Goal: Find contact information: Find contact information

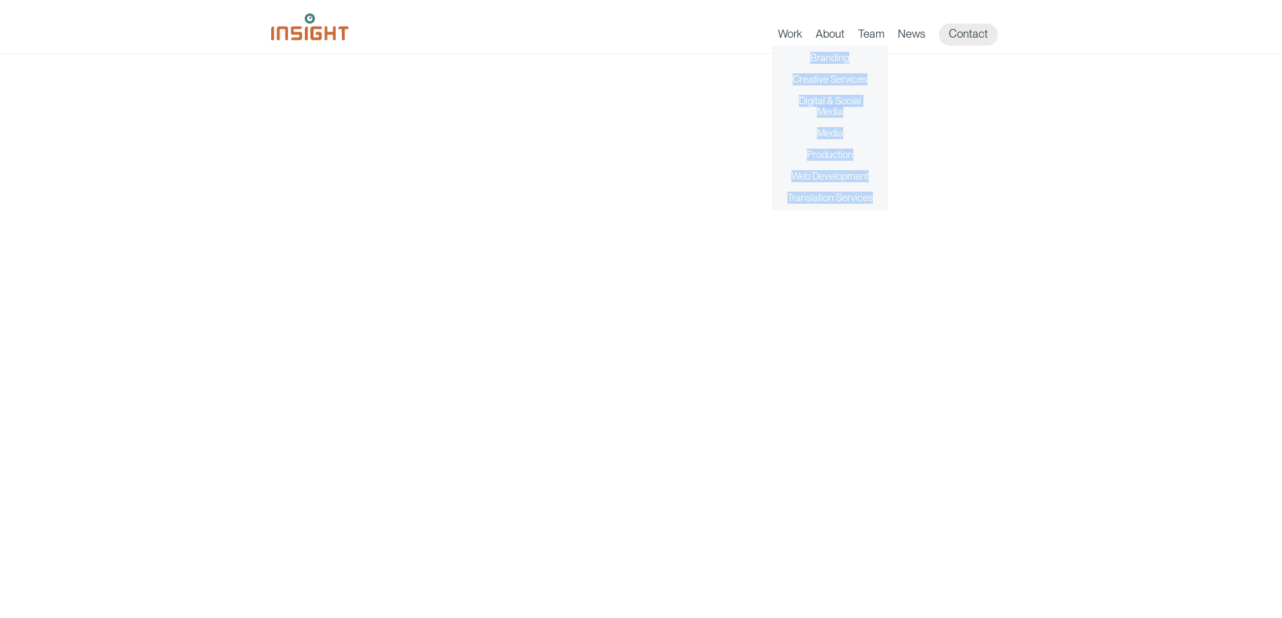
drag, startPoint x: 801, startPoint y: 51, endPoint x: 875, endPoint y: 209, distance: 174.9
click at [875, 209] on ul "Branding Creative Services Digital & Social Media Media Production Web Developm…" at bounding box center [830, 128] width 116 height 165
copy ul "Branding Creative Services Digital & Social Media Media Production Web Developm…"
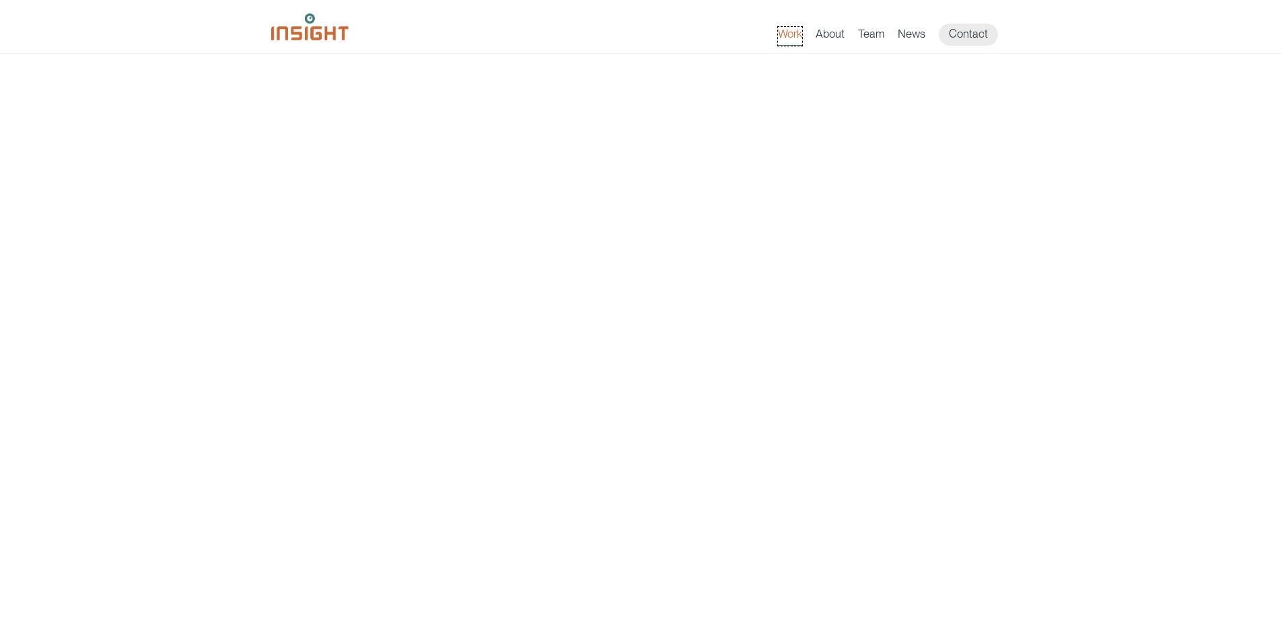
click at [788, 33] on link "Work" at bounding box center [790, 36] width 24 height 19
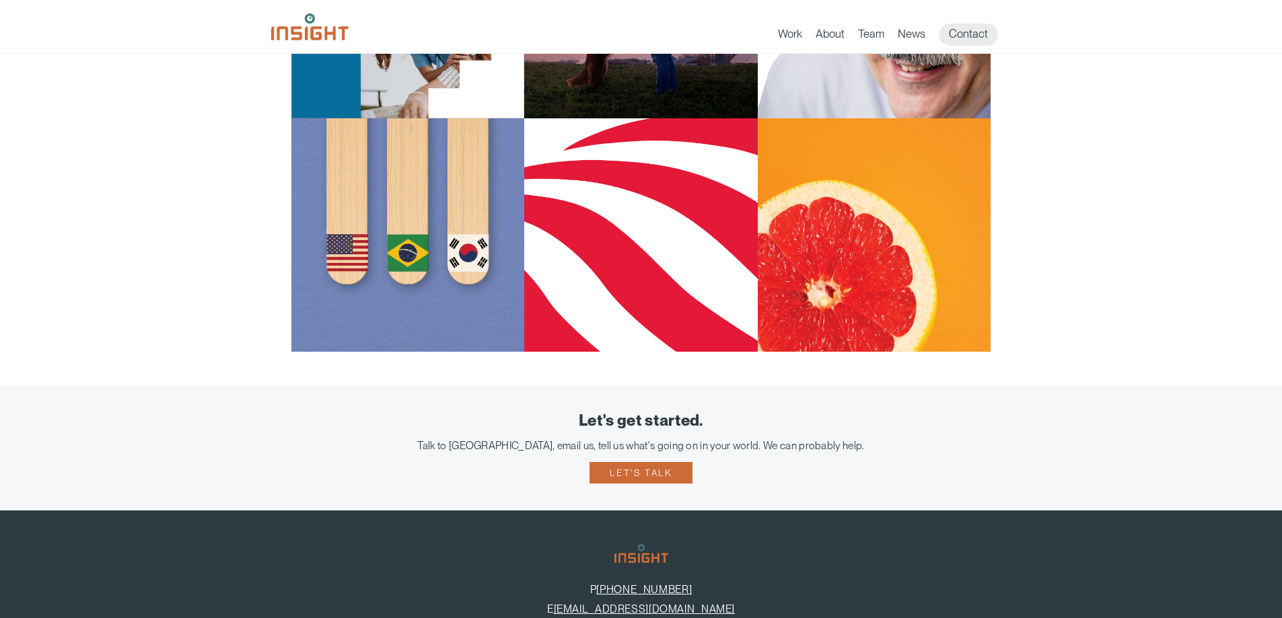
scroll to position [1404, 0]
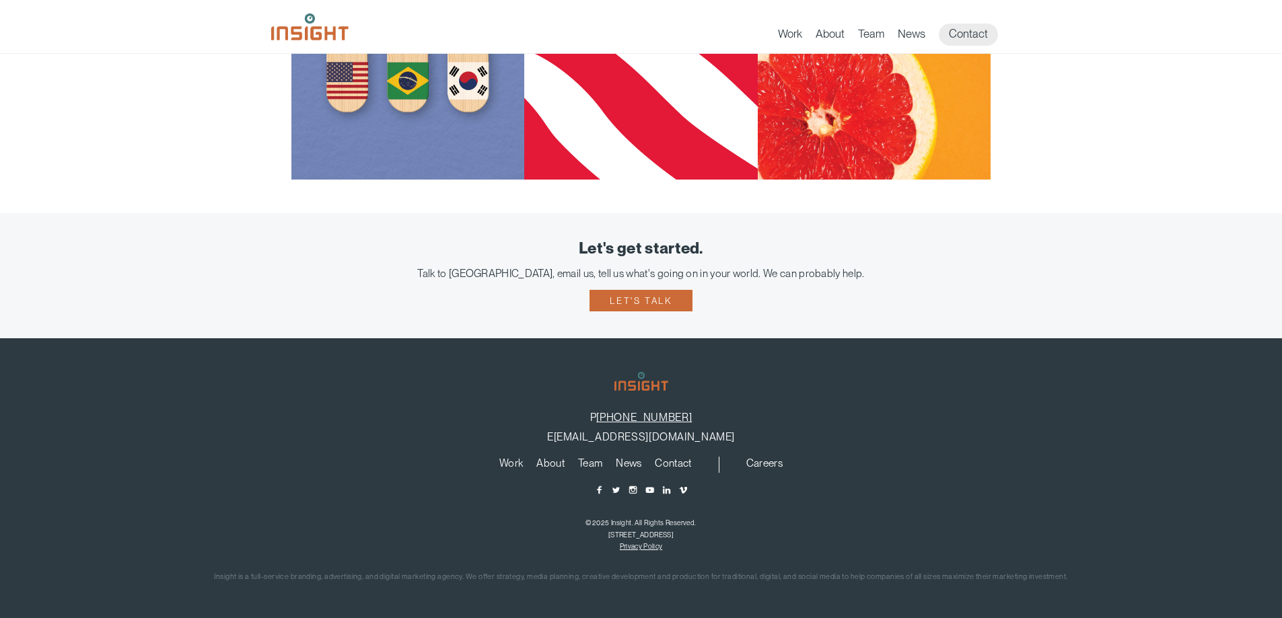
drag, startPoint x: 743, startPoint y: 437, endPoint x: 568, endPoint y: 441, distance: 175.0
click at [568, 441] on p "E [EMAIL_ADDRESS][DOMAIN_NAME]" at bounding box center [640, 437] width 1241 height 13
copy link "[EMAIL_ADDRESS][DOMAIN_NAME]"
drag, startPoint x: 713, startPoint y: 416, endPoint x: 612, endPoint y: 420, distance: 101.0
click at [612, 420] on p "P [PHONE_NUMBER]" at bounding box center [640, 417] width 1241 height 13
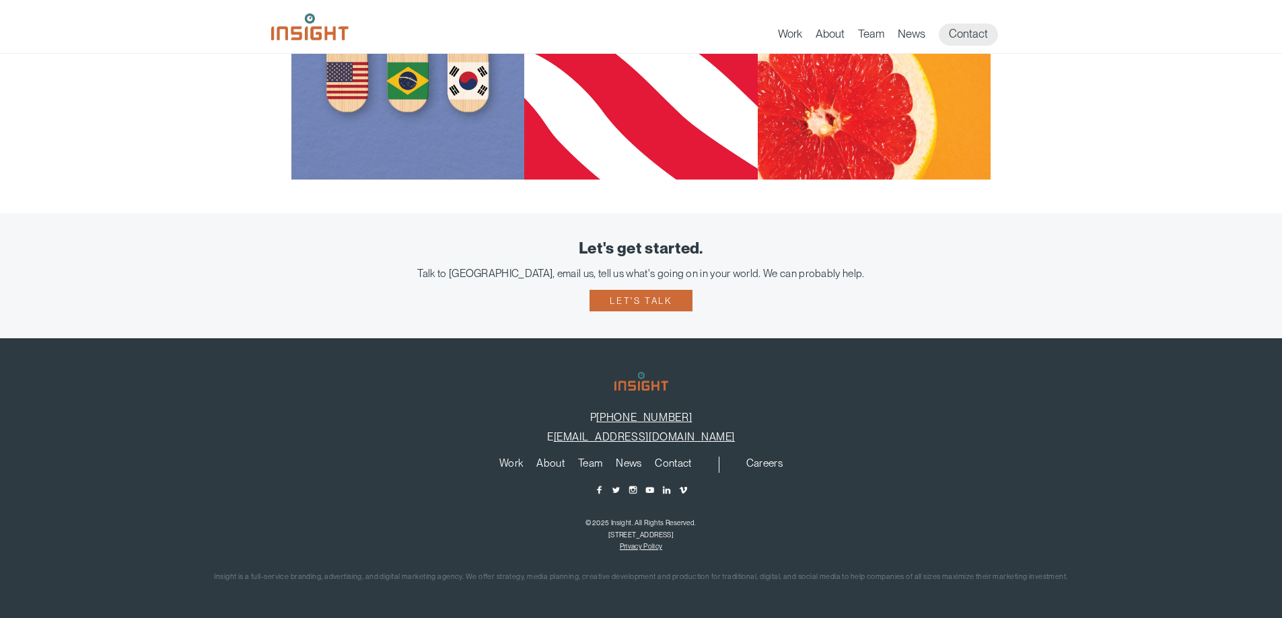
copy p "[PHONE_NUMBER]"
